Goal: Information Seeking & Learning: Learn about a topic

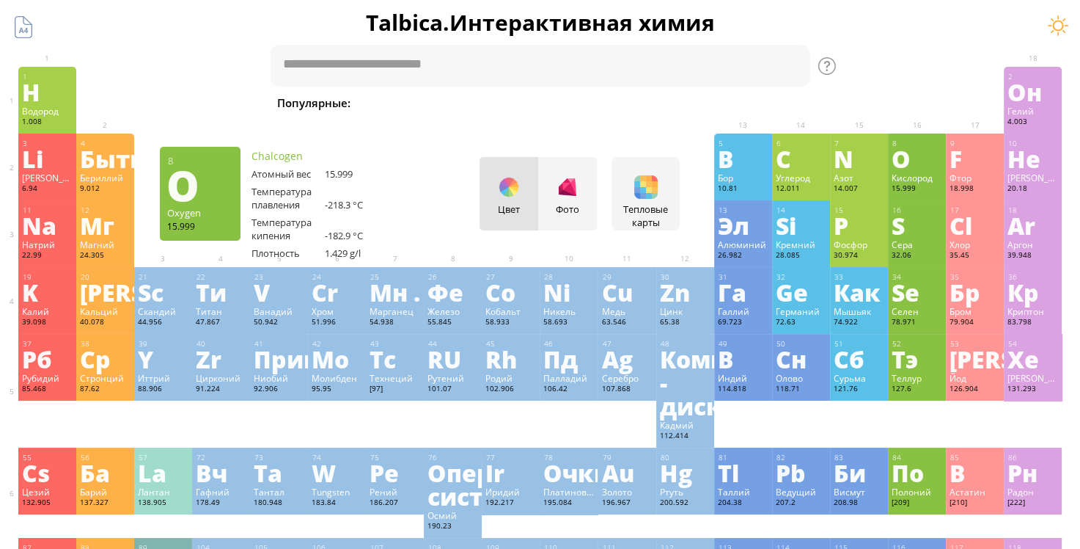
click at [931, 151] on div "O" at bounding box center [917, 158] width 51 height 23
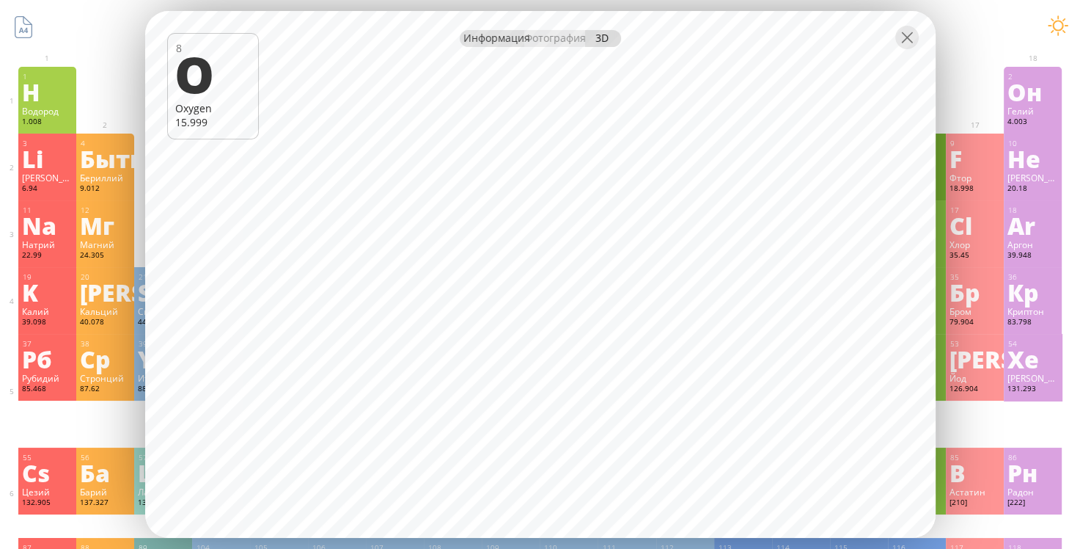
click at [499, 47] on div at bounding box center [540, 36] width 791 height 51
click at [496, 42] on ya-tr-span "Информация" at bounding box center [496, 38] width 67 height 14
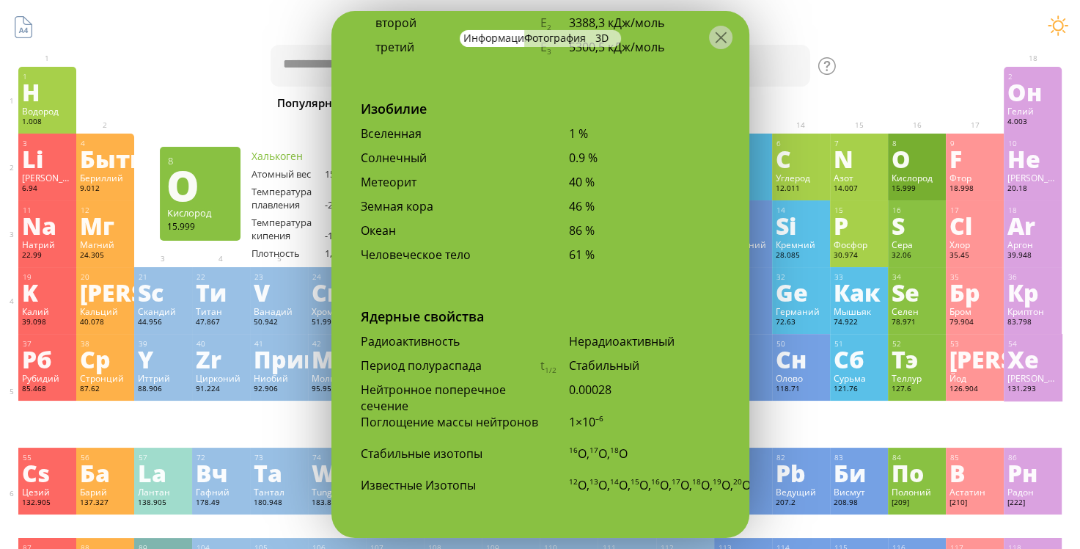
scroll to position [3046, 0]
click at [546, 35] on ya-tr-span "Фотография" at bounding box center [555, 38] width 62 height 14
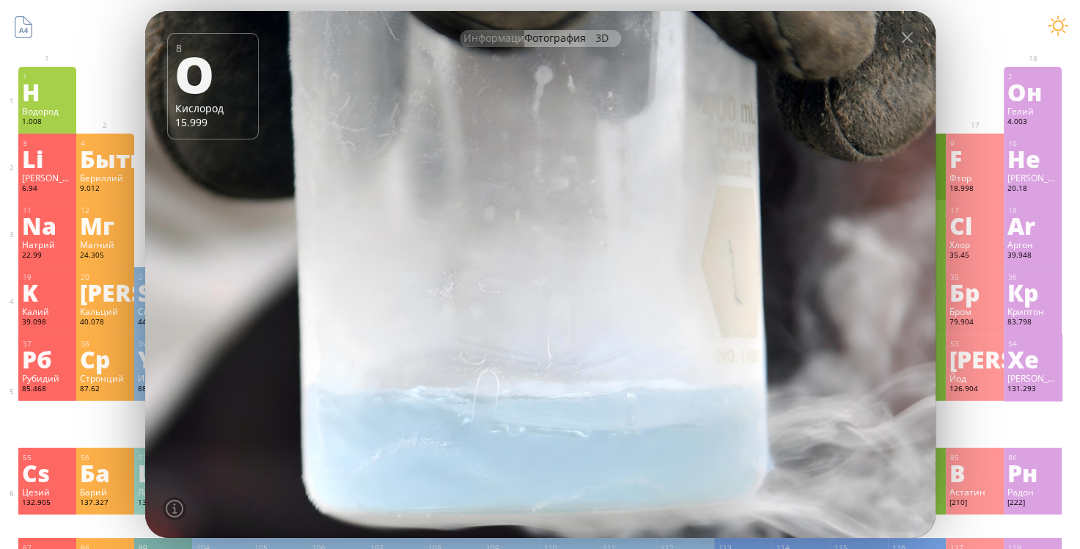
click at [596, 43] on ya-tr-span "3D" at bounding box center [601, 38] width 13 height 14
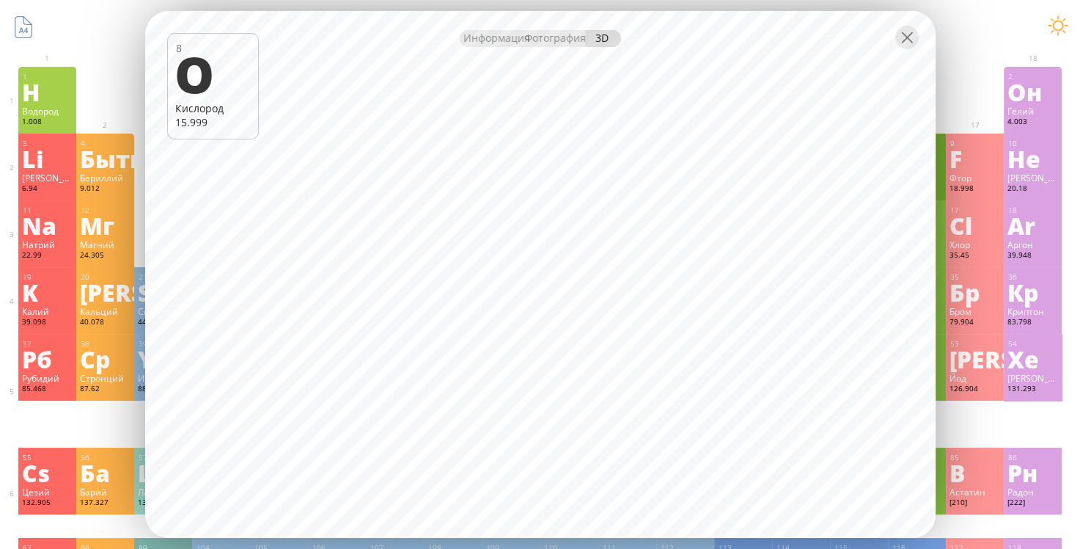
click at [483, 44] on ya-tr-span "Информация" at bounding box center [496, 38] width 67 height 14
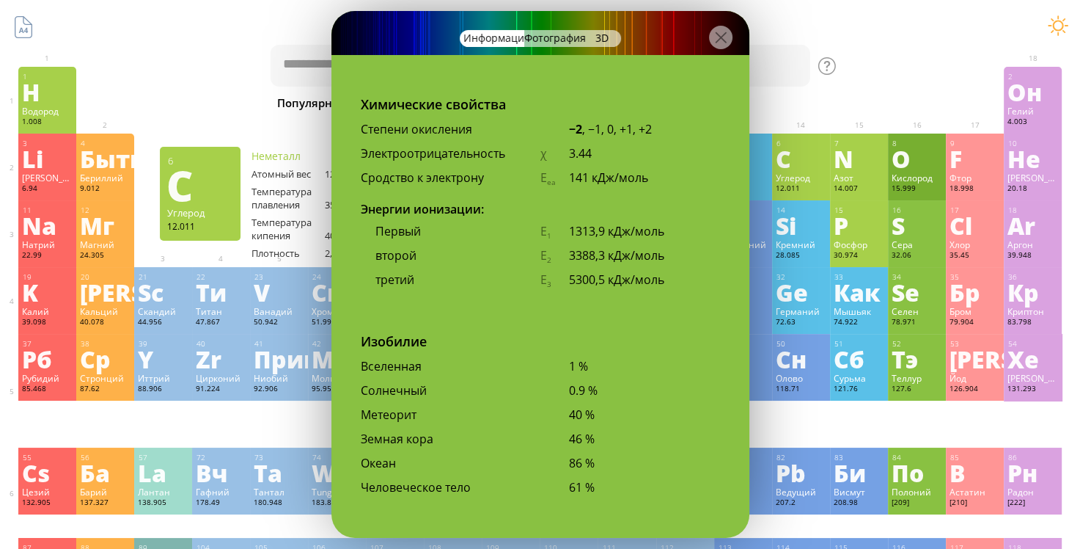
scroll to position [2811, 0]
click at [719, 41] on div at bounding box center [720, 37] width 23 height 23
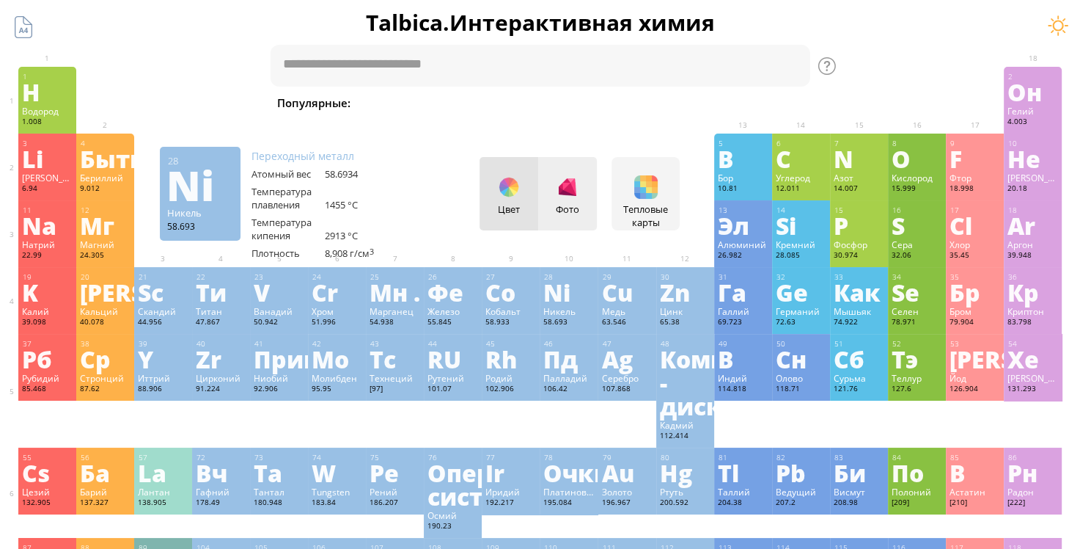
click at [574, 187] on div at bounding box center [567, 186] width 23 height 23
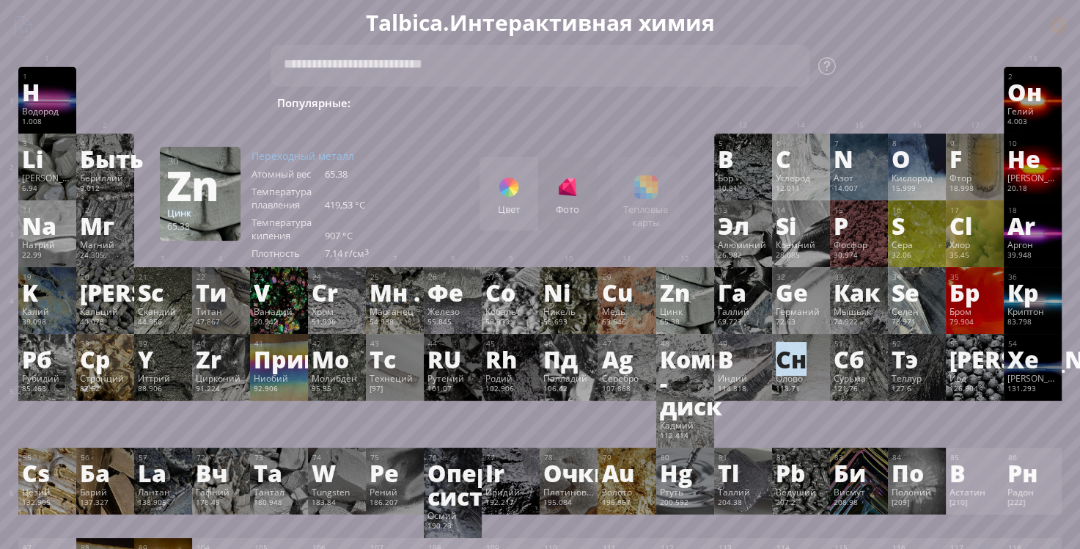
click at [652, 190] on div "Цвет Фото Тепловые карты Heatmaps Normal mode Melting point Boiling point Densi…" at bounding box center [580, 193] width 200 height 73
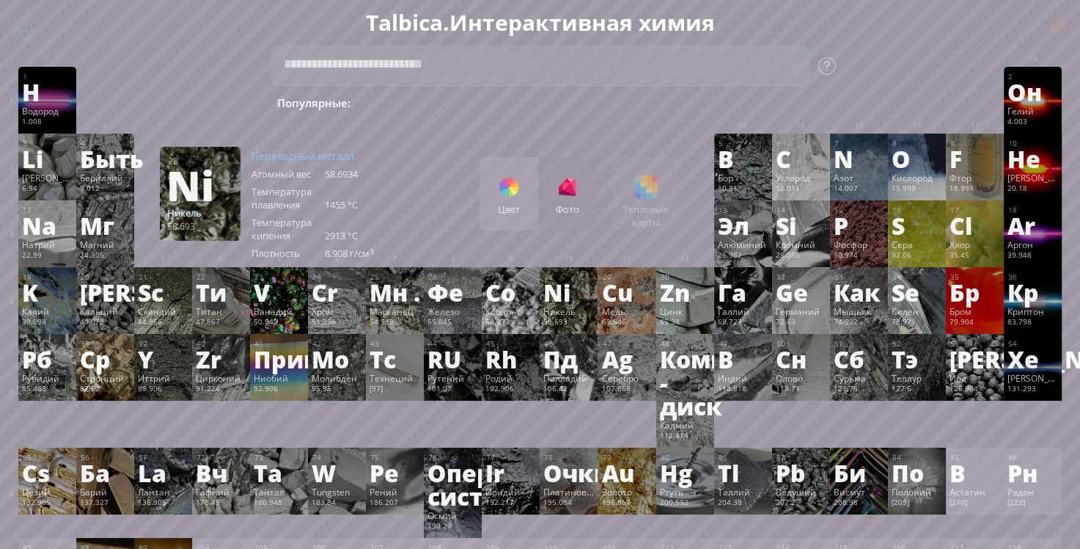
click at [513, 191] on div at bounding box center [508, 186] width 23 height 23
